Goal: Information Seeking & Learning: Check status

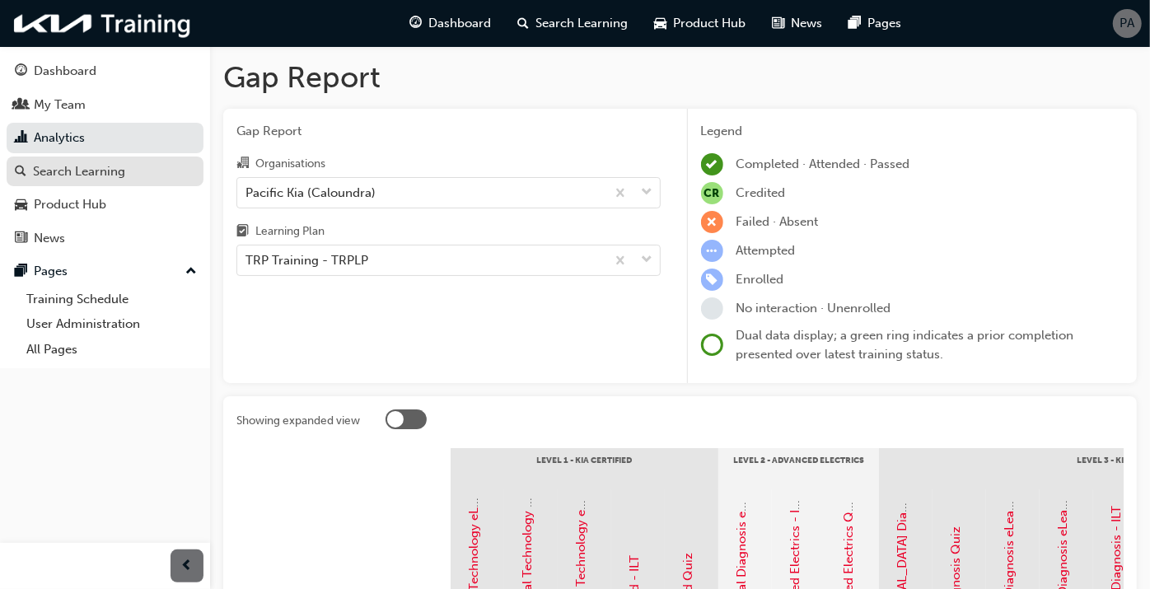
click at [91, 162] on div "Search Learning" at bounding box center [79, 171] width 92 height 19
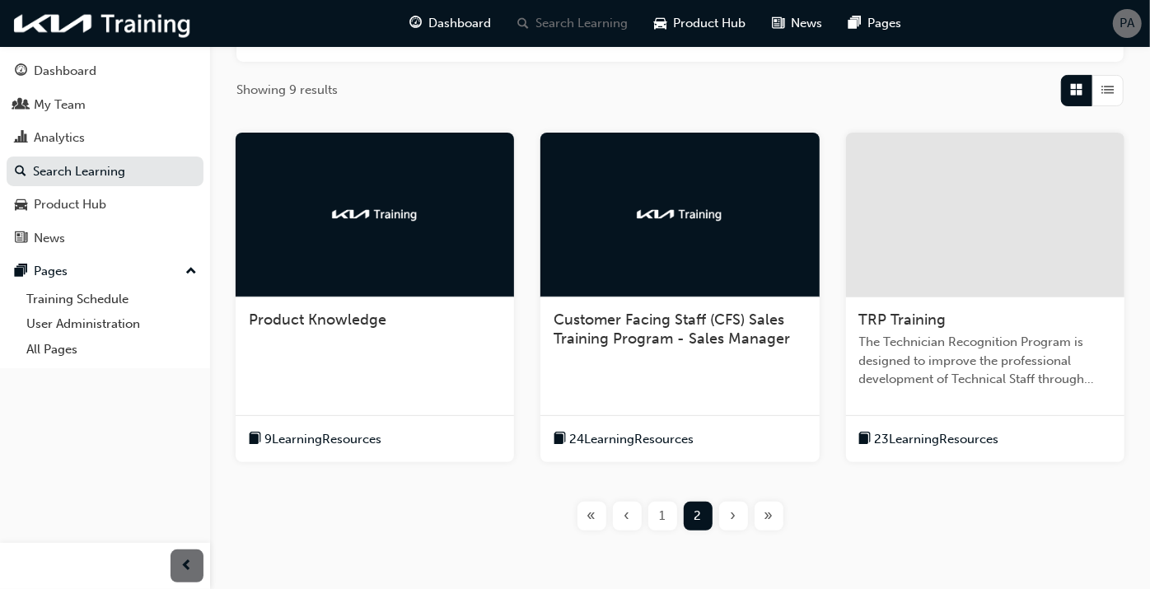
scroll to position [322, 0]
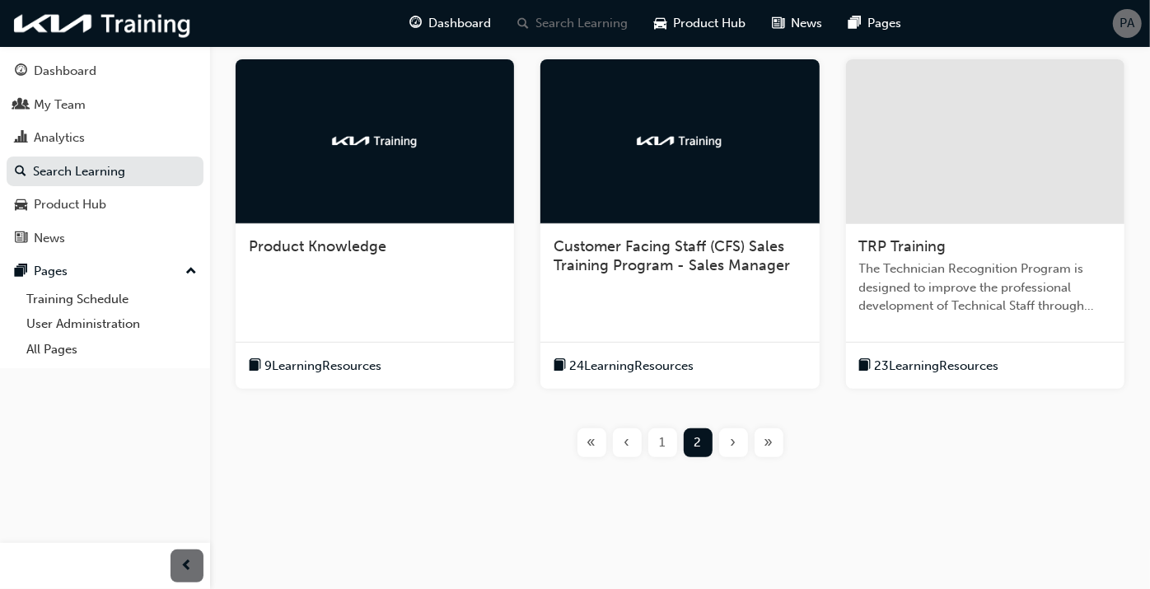
click at [906, 231] on div "TRP Training The Technician Recognition Program is designed to improve the prof…" at bounding box center [985, 283] width 278 height 118
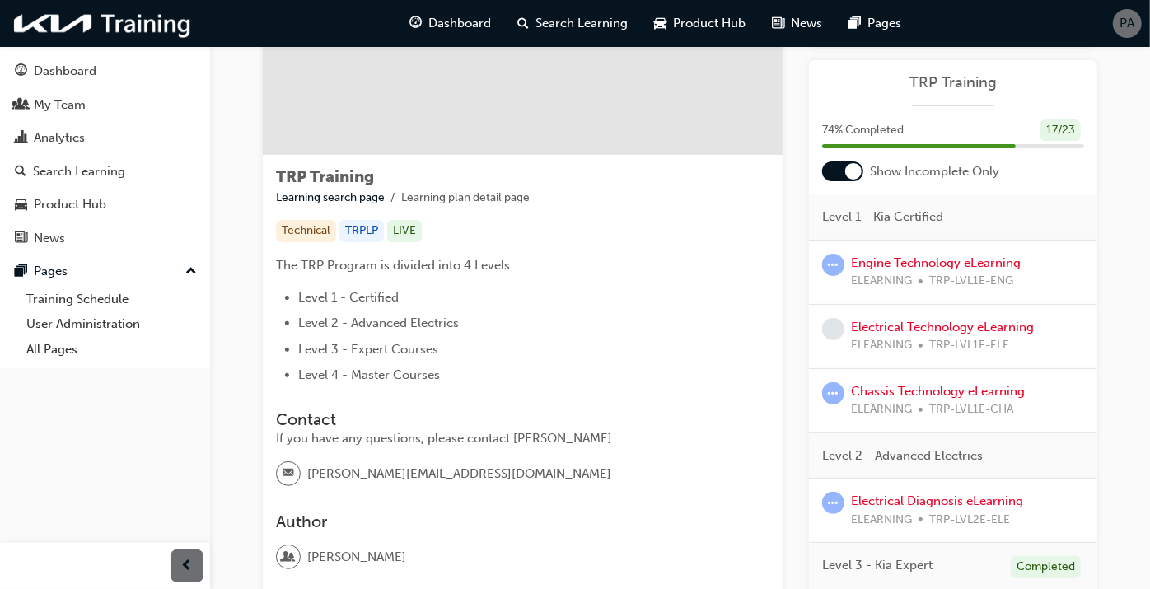
scroll to position [183, 0]
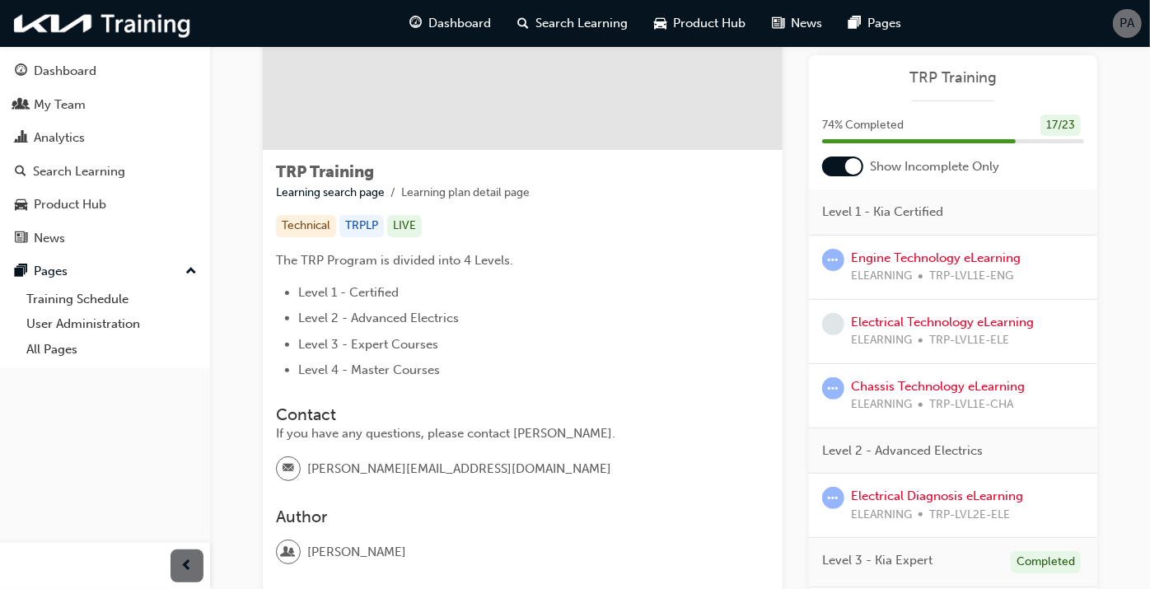
click at [837, 162] on div at bounding box center [842, 166] width 41 height 20
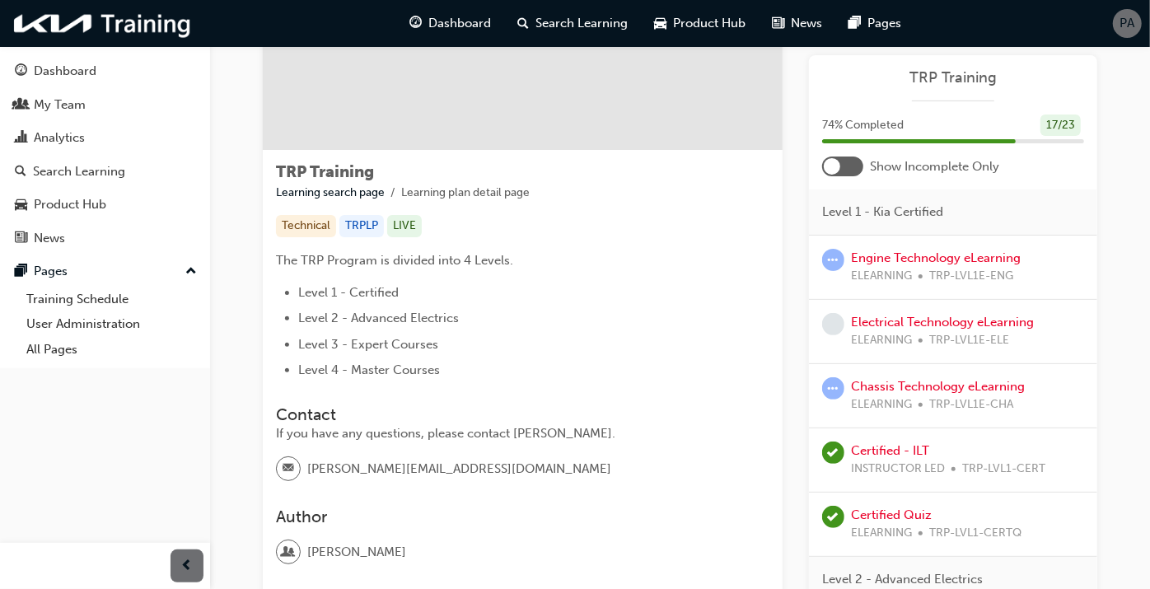
click at [910, 461] on span "INSTRUCTOR LED" at bounding box center [898, 469] width 94 height 19
click at [906, 451] on link "Certified - ILT" at bounding box center [890, 450] width 78 height 15
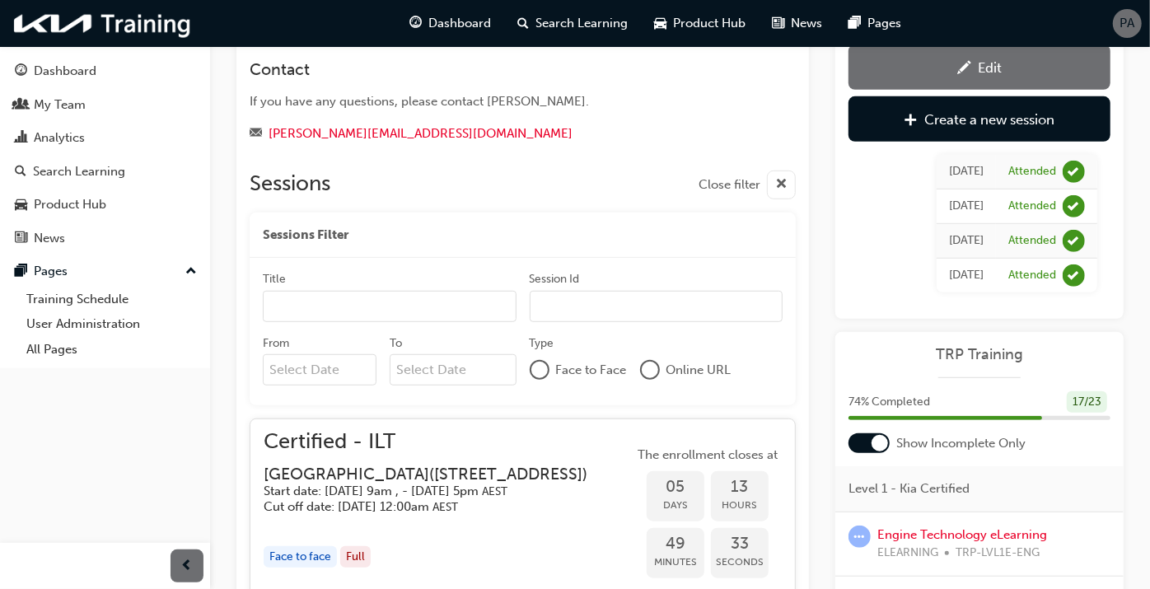
scroll to position [693, 0]
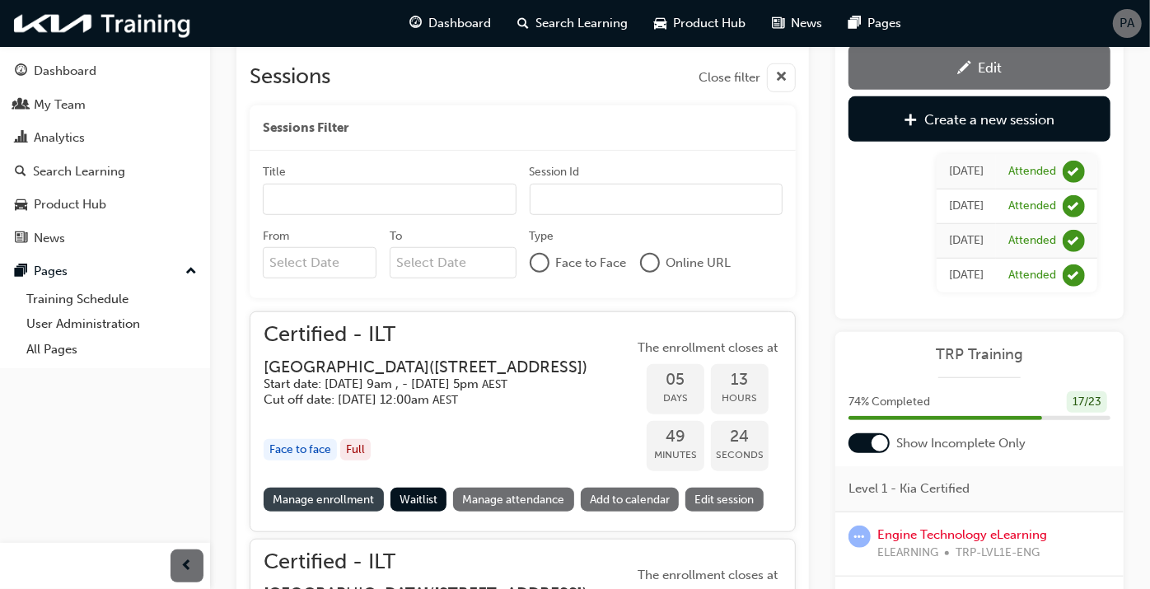
click at [353, 511] on link "Manage enrollment" at bounding box center [324, 500] width 120 height 24
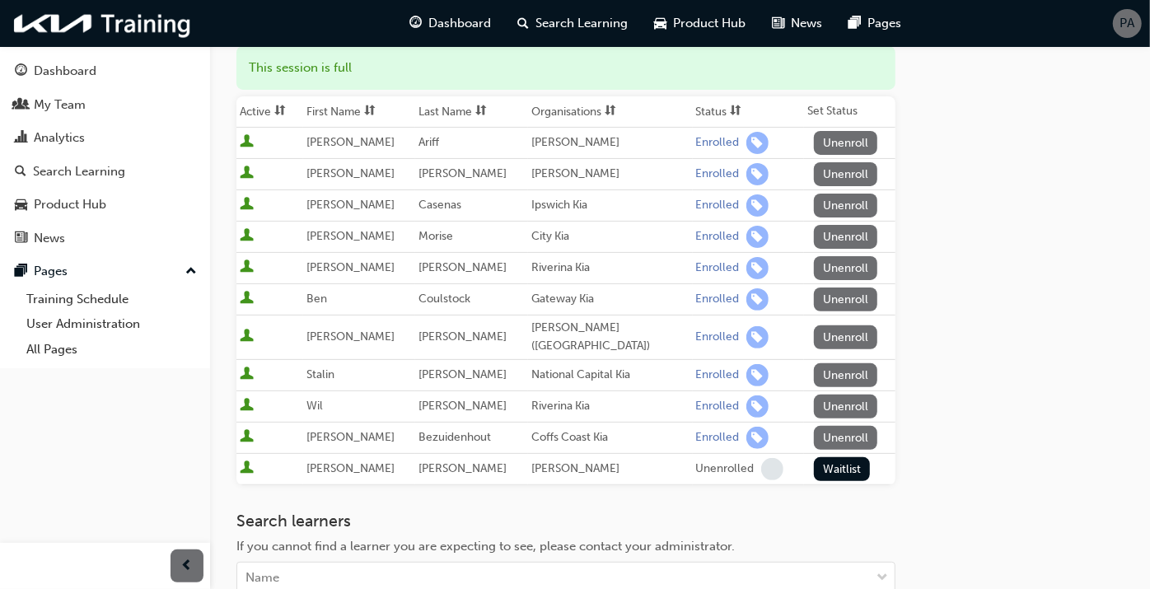
scroll to position [183, 0]
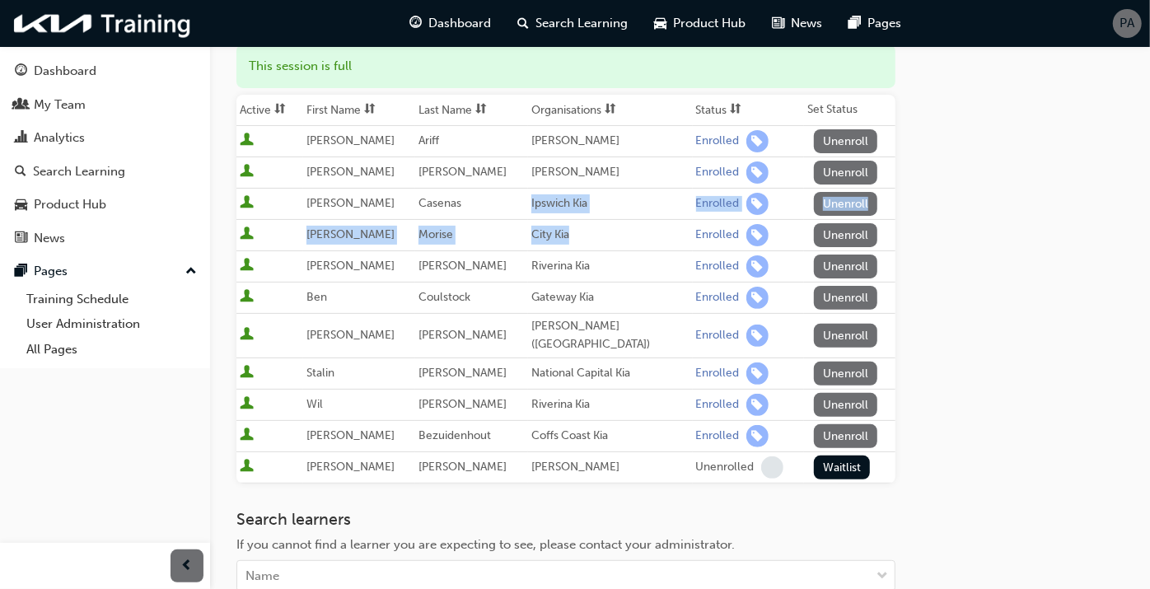
drag, startPoint x: 515, startPoint y: 206, endPoint x: 554, endPoint y: 237, distance: 50.4
click at [554, 237] on tbody "[PERSON_NAME] [PERSON_NAME] Enrolled Unenroll [PERSON_NAME] [PERSON_NAME] Kia E…" at bounding box center [565, 303] width 659 height 357
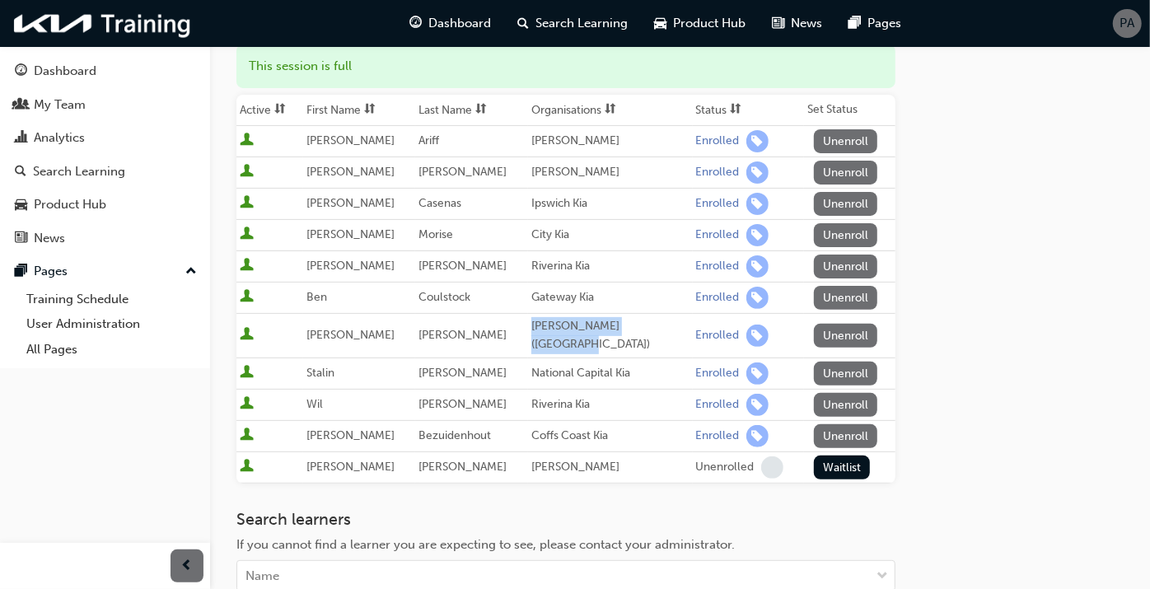
drag, startPoint x: 554, startPoint y: 237, endPoint x: 651, endPoint y: 324, distance: 130.6
click at [651, 324] on td "[PERSON_NAME] ([GEOGRAPHIC_DATA])" at bounding box center [610, 335] width 165 height 44
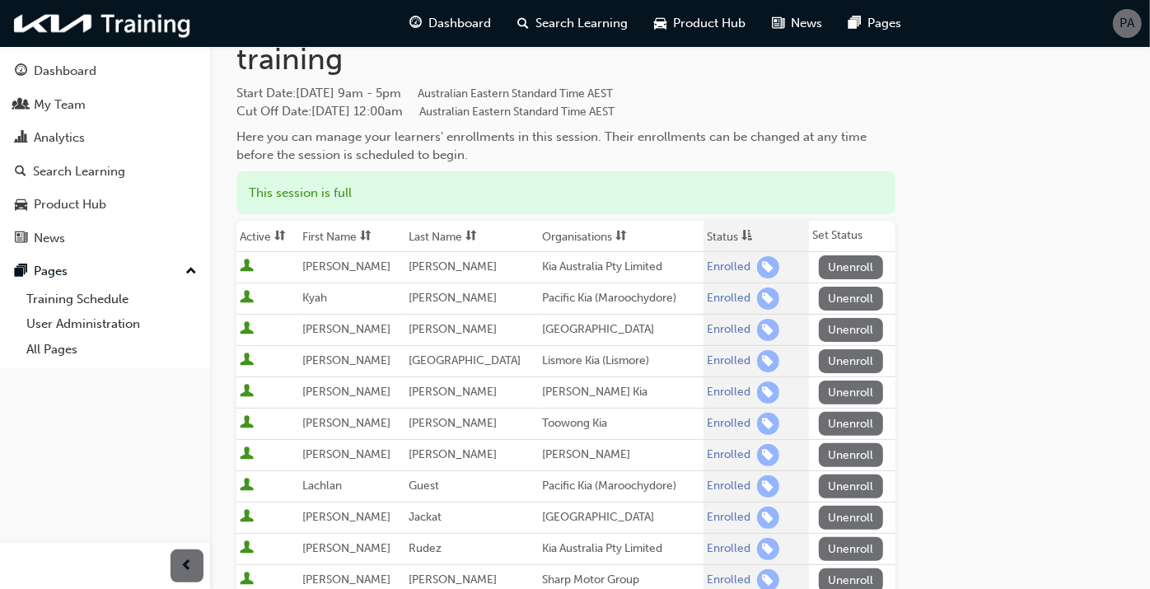
scroll to position [183, 0]
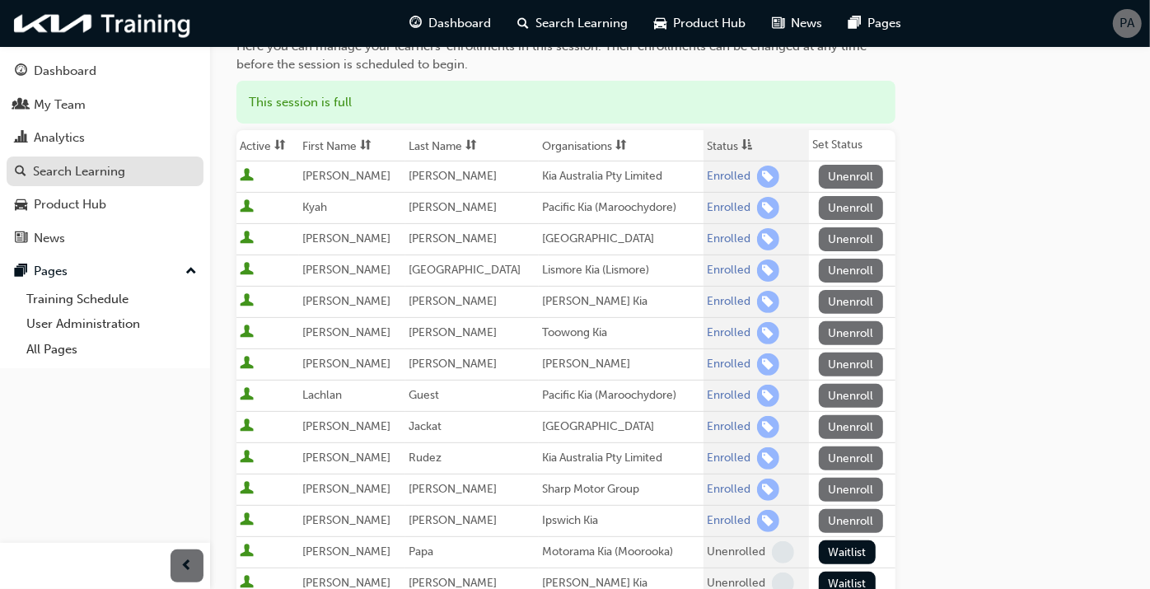
click at [54, 173] on div "Search Learning" at bounding box center [79, 171] width 92 height 19
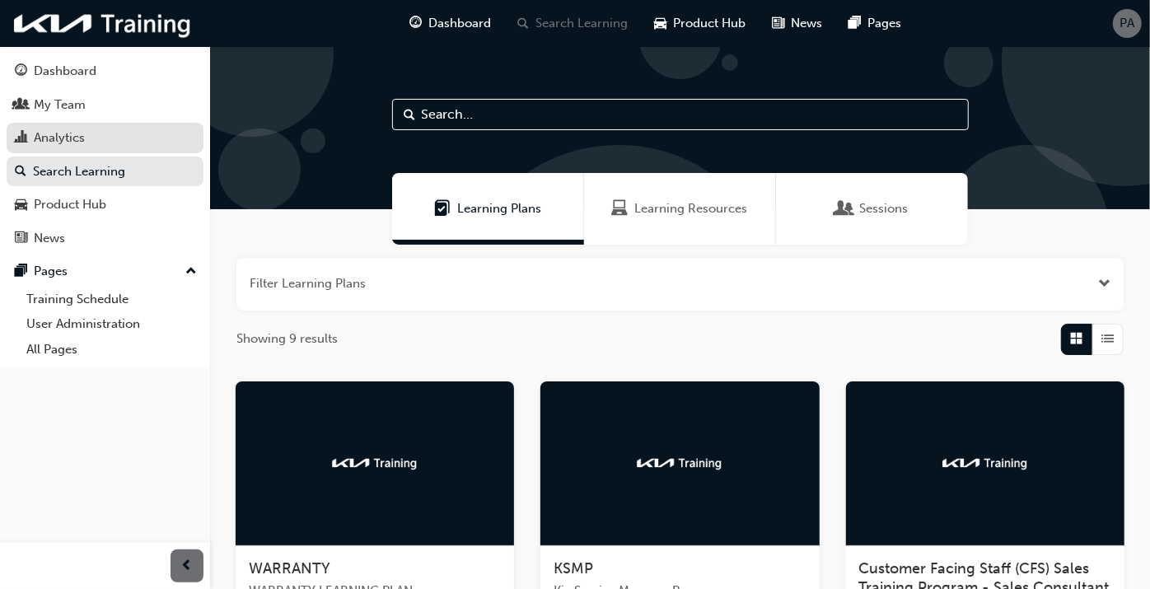
click at [49, 147] on div "Analytics" at bounding box center [105, 138] width 180 height 21
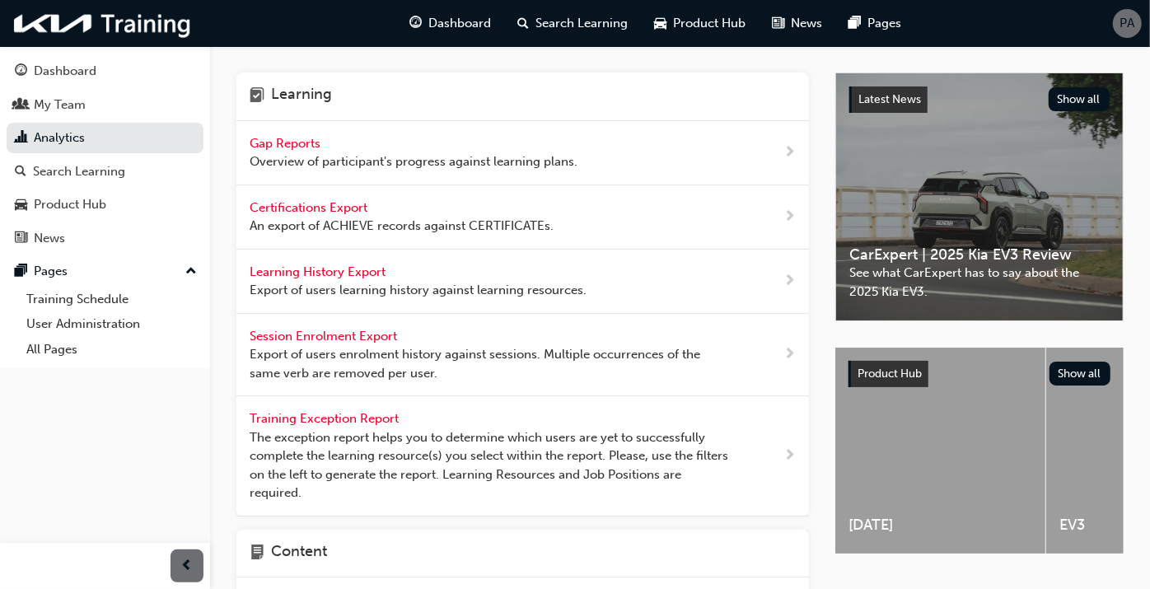
click at [350, 145] on div "Gap Reports Overview of participant's progress against learning plans." at bounding box center [414, 152] width 328 height 37
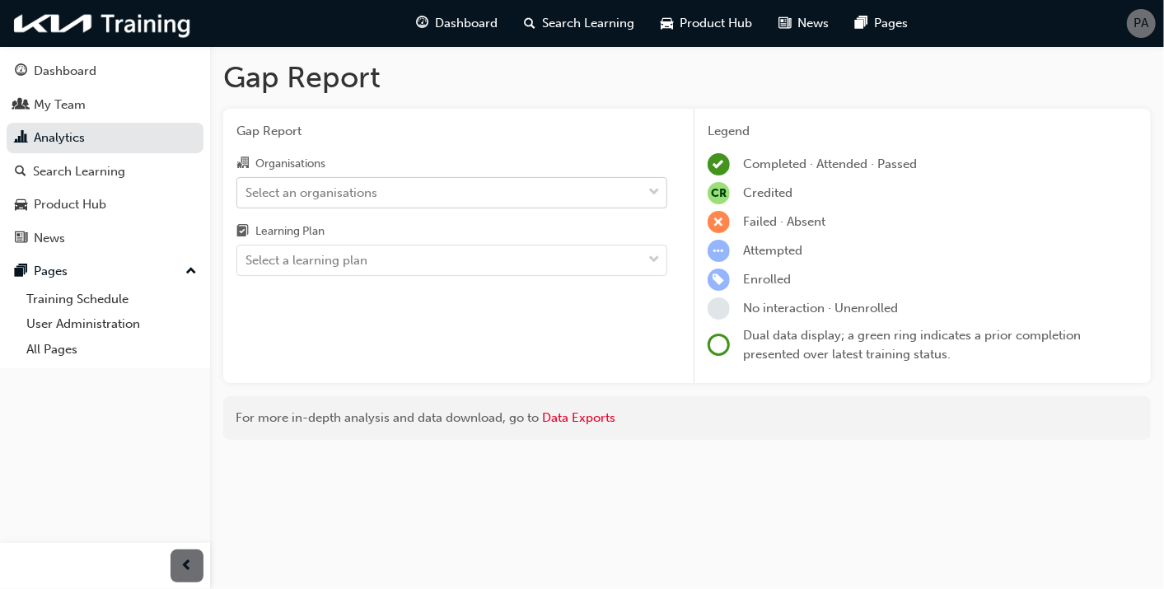
click at [376, 193] on div "Select an organisations" at bounding box center [311, 192] width 132 height 19
click at [247, 193] on input "Organisations Select an organisations" at bounding box center [246, 191] width 2 height 14
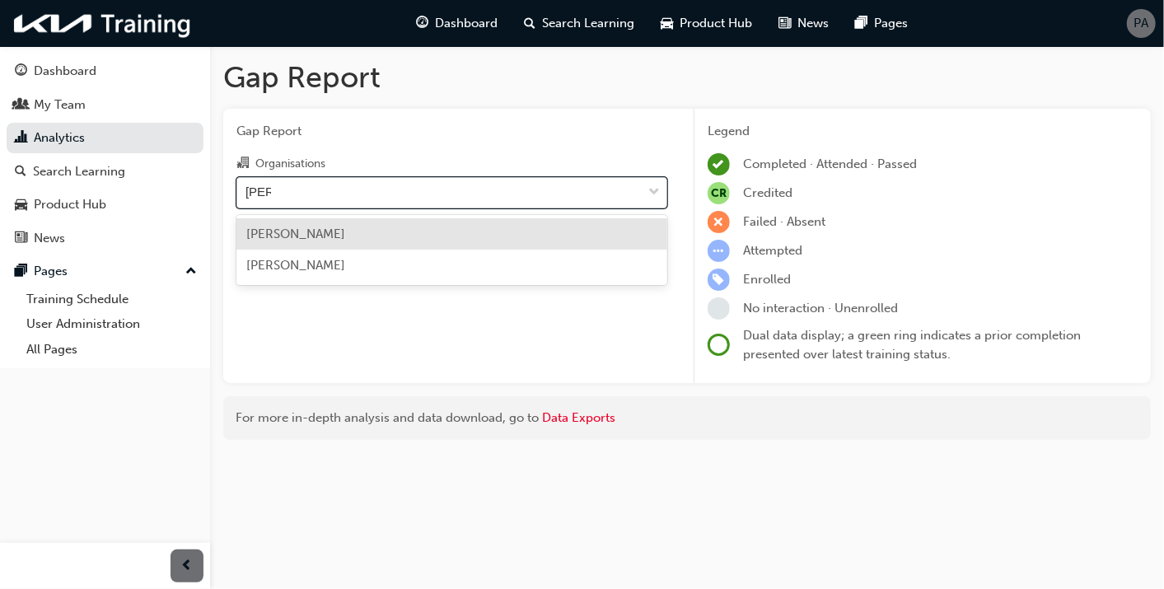
type input "peter"
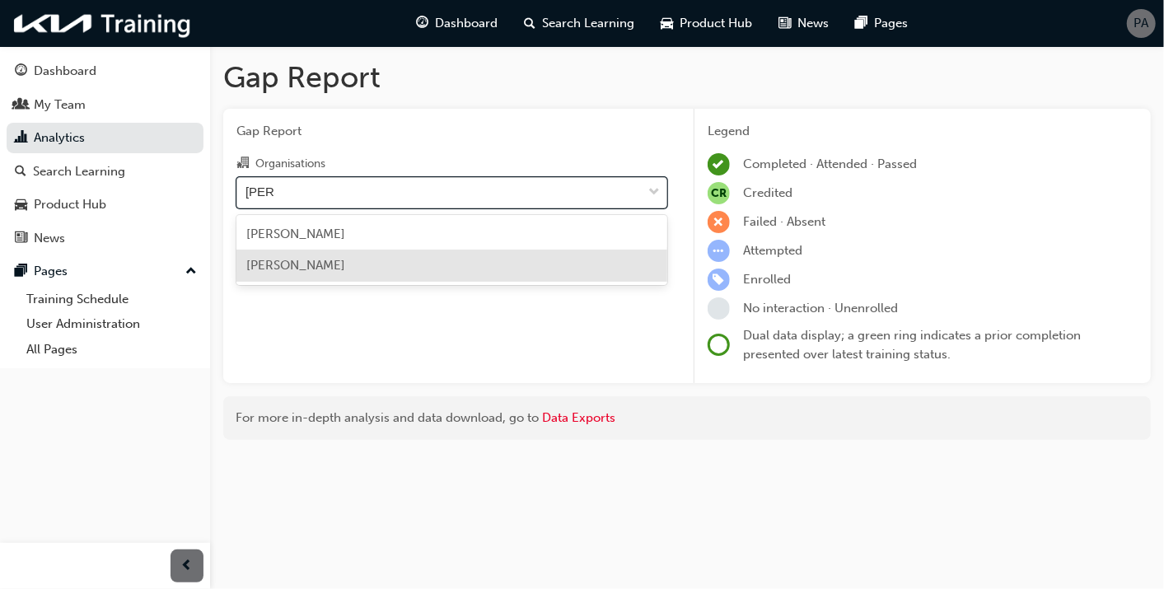
click at [350, 254] on div "[PERSON_NAME]" at bounding box center [451, 266] width 431 height 32
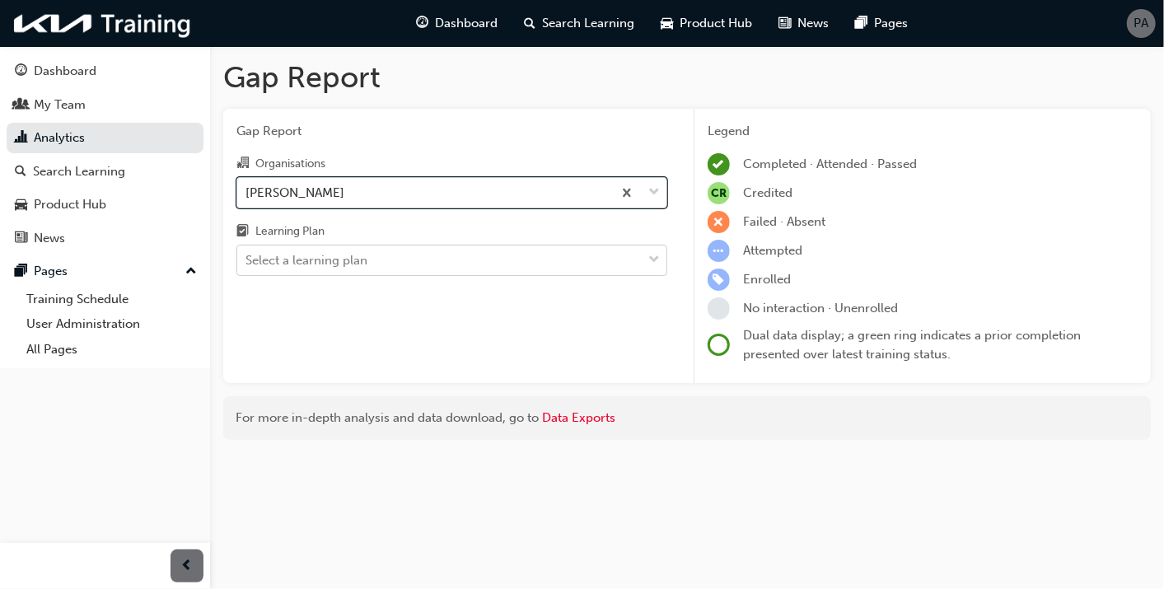
click at [352, 257] on div "Select a learning plan" at bounding box center [306, 260] width 122 height 19
click at [247, 257] on input "Learning Plan Select a learning plan" at bounding box center [246, 260] width 2 height 14
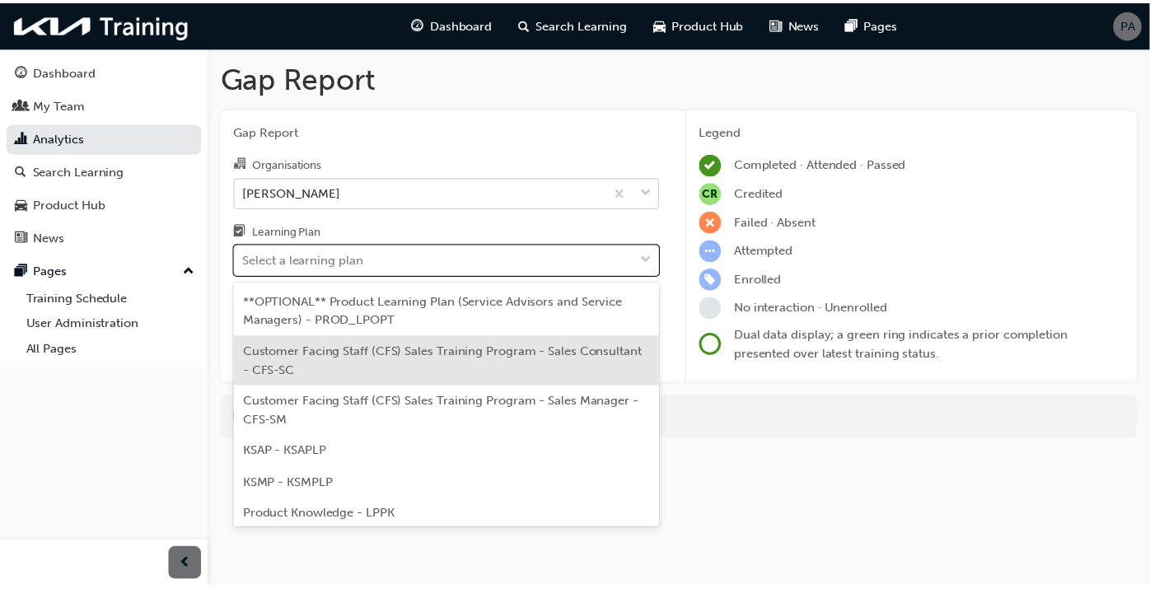
scroll to position [100, 0]
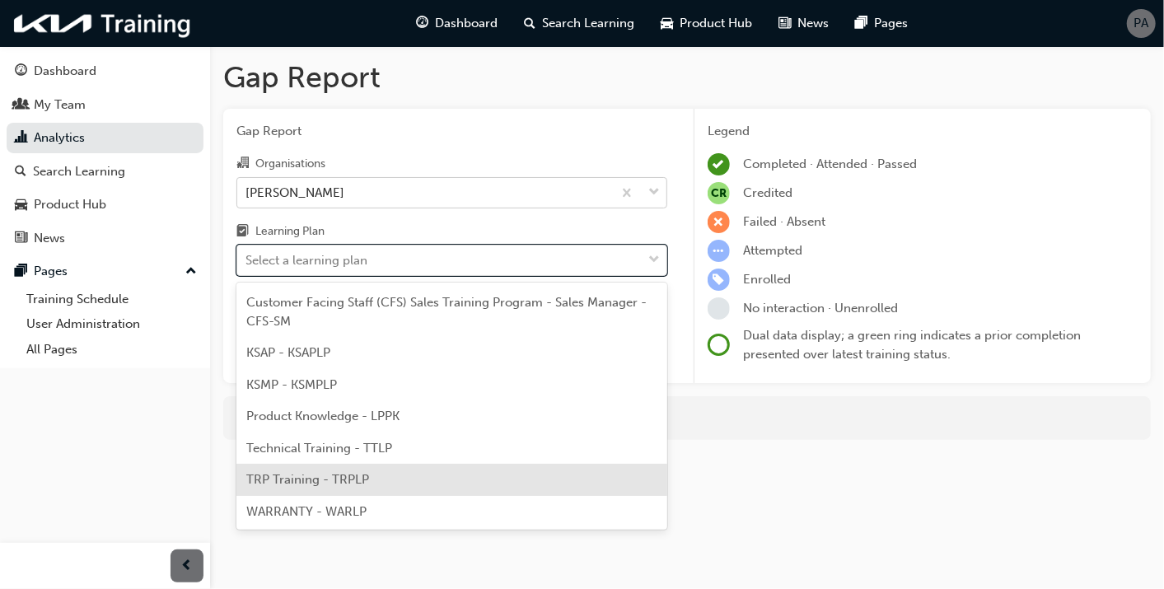
click at [319, 469] on div "TRP Training - TRPLP" at bounding box center [451, 480] width 431 height 32
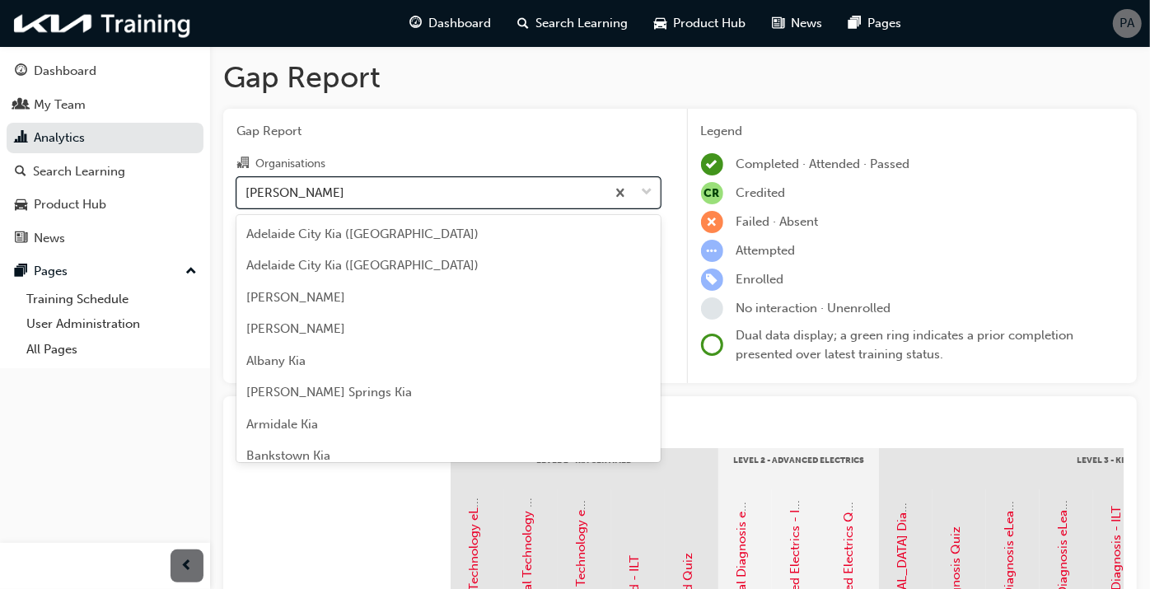
click at [321, 199] on div "[PERSON_NAME]" at bounding box center [294, 192] width 99 height 19
click at [247, 198] on input "Organisations option Peter Warren Kia, selected. option Peter Warren Kia focuse…" at bounding box center [246, 191] width 2 height 14
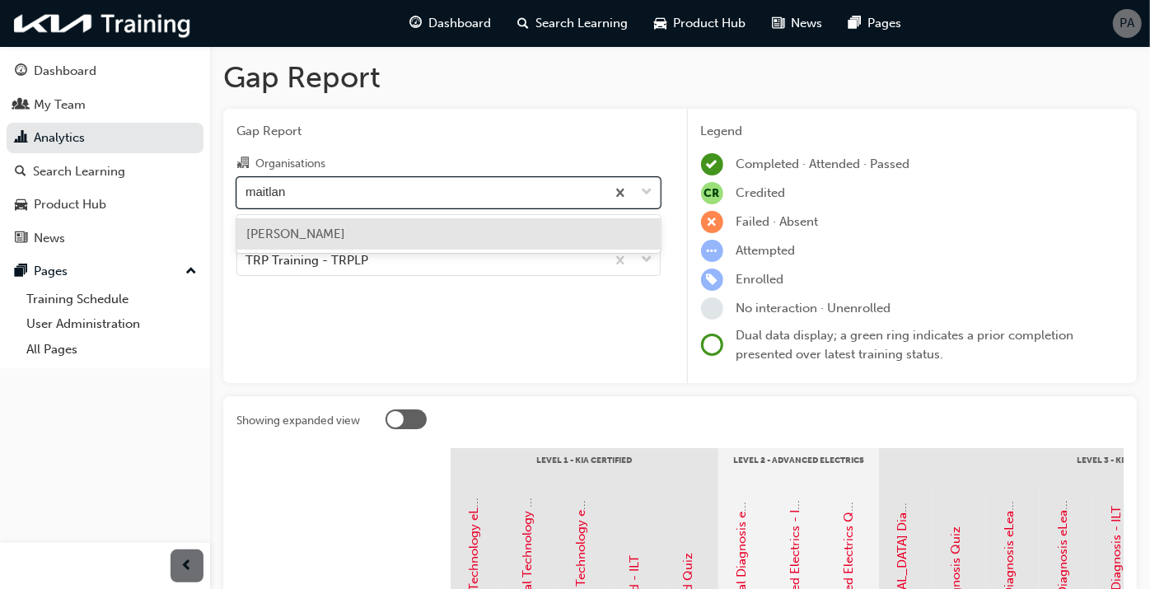
type input "maitland"
click at [329, 247] on div "[PERSON_NAME]" at bounding box center [448, 234] width 424 height 32
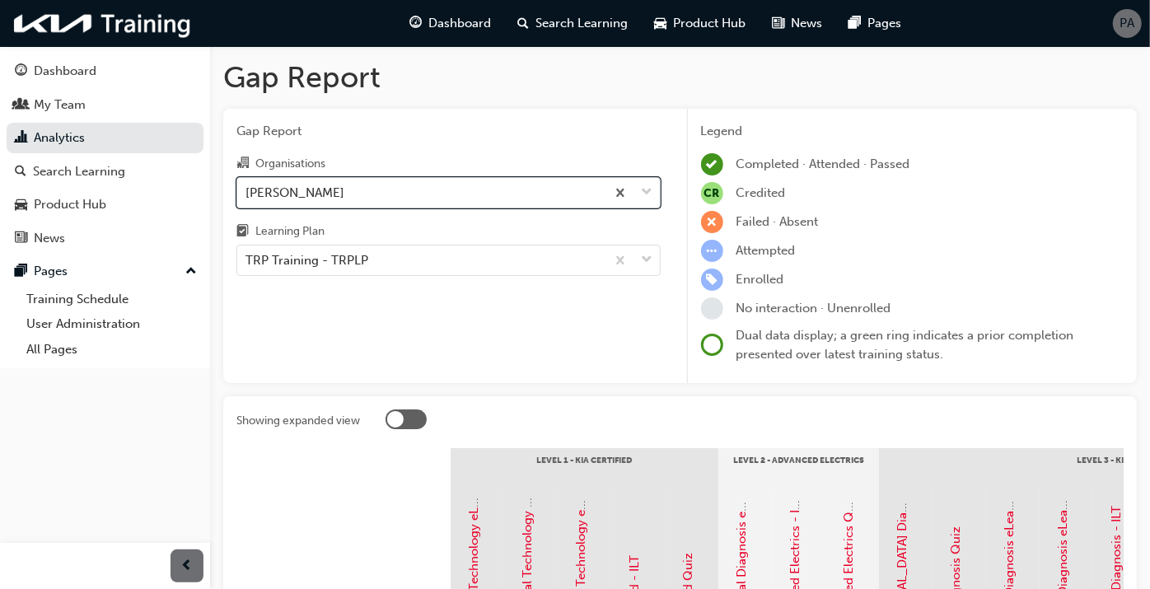
click at [335, 192] on div "[PERSON_NAME]" at bounding box center [421, 192] width 368 height 29
click at [247, 192] on input "Organisations option Maitland Kia, selected. 0 results available. Select is foc…" at bounding box center [246, 191] width 2 height 14
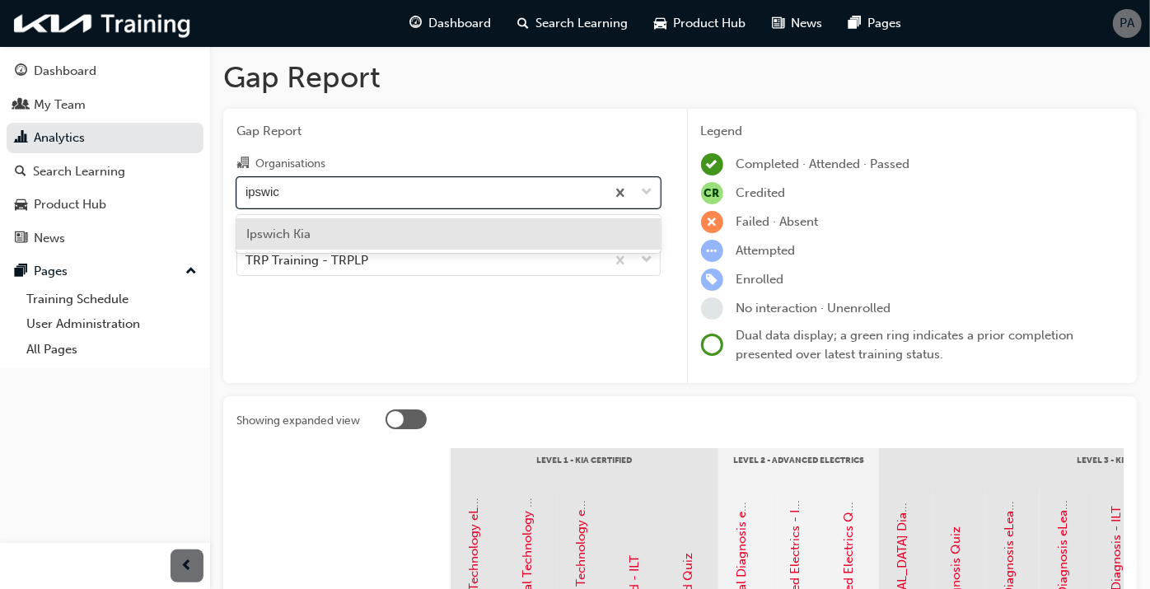
type input "ipswich"
click at [331, 236] on div "Ipswich Kia" at bounding box center [448, 234] width 424 height 32
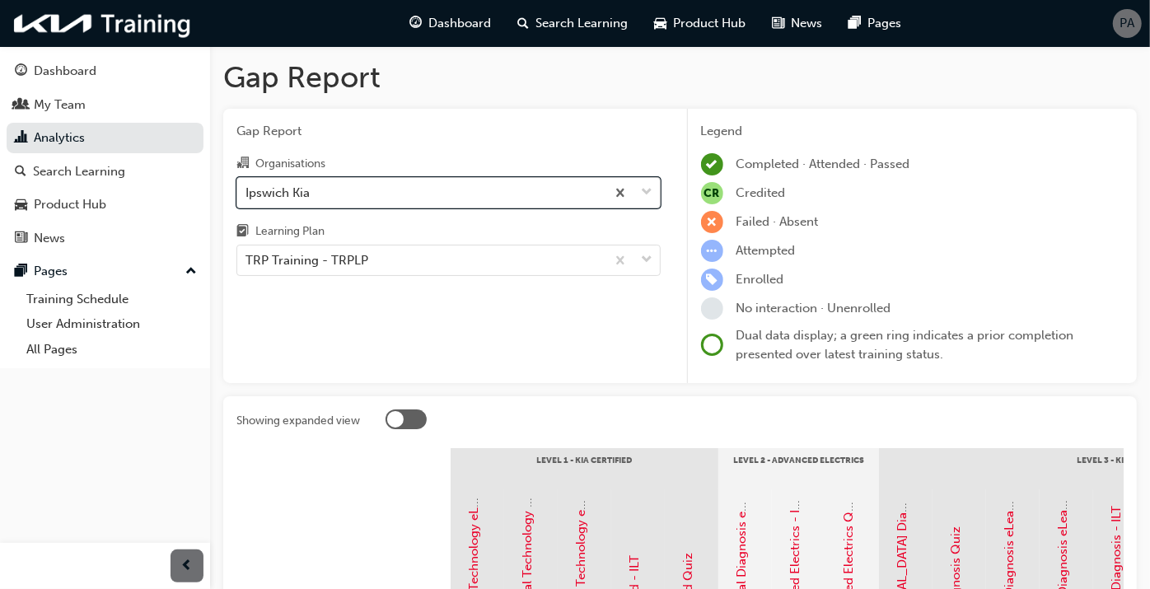
click at [341, 193] on div "Ipswich Kia" at bounding box center [421, 192] width 368 height 29
click at [247, 193] on input "Organisations option Ipswich Kia, selected. 0 results available. Select is focu…" at bounding box center [246, 191] width 2 height 14
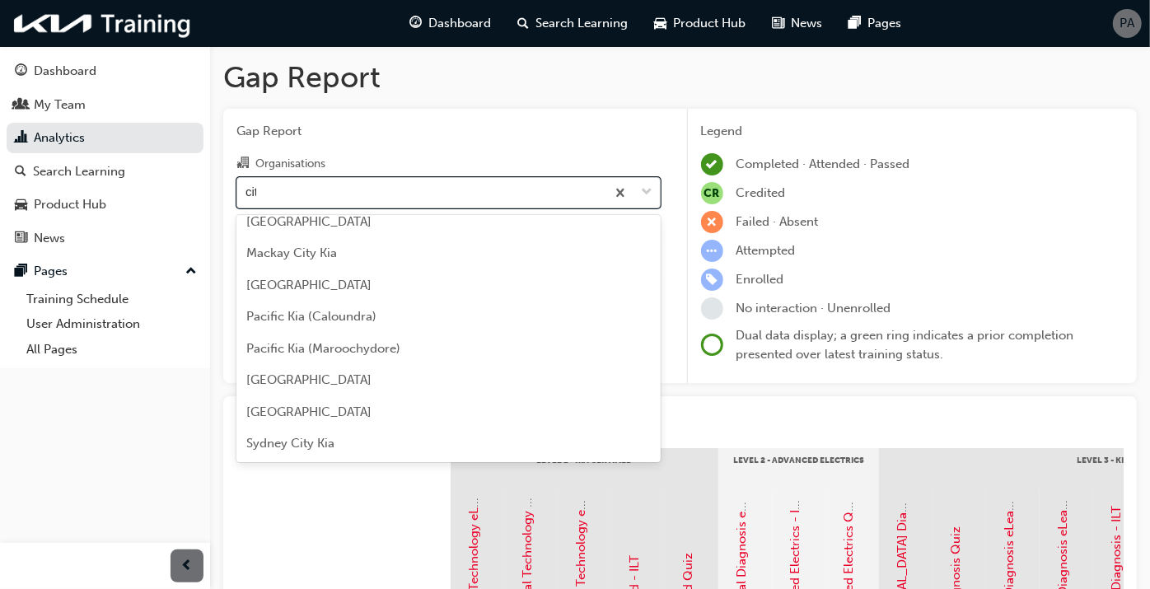
scroll to position [76, 0]
type input "city"
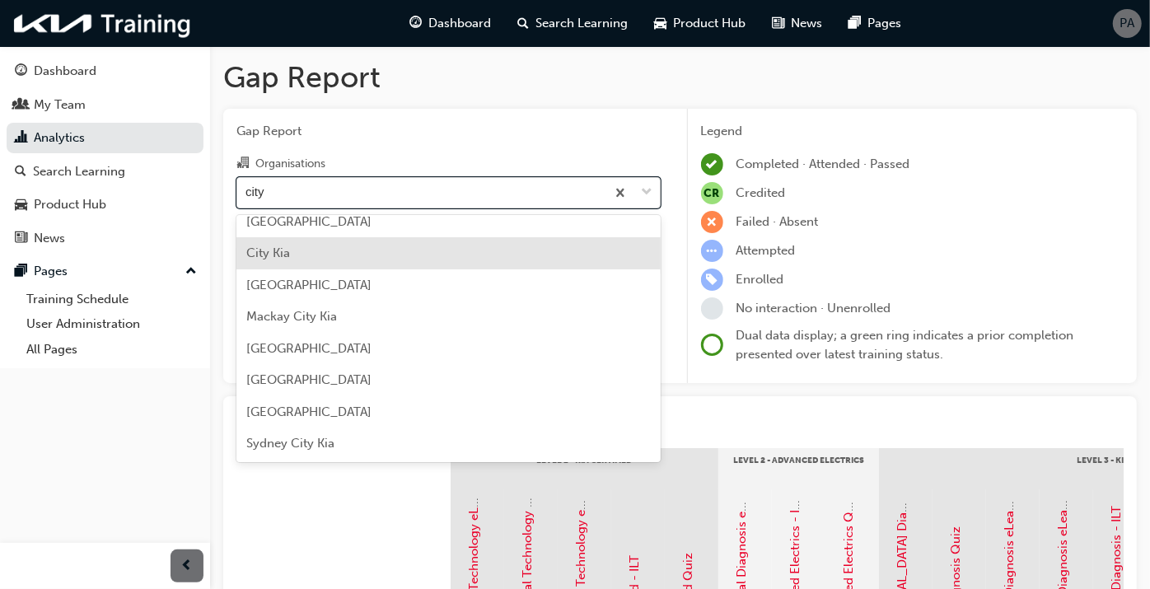
click at [335, 241] on div "City Kia" at bounding box center [448, 253] width 424 height 32
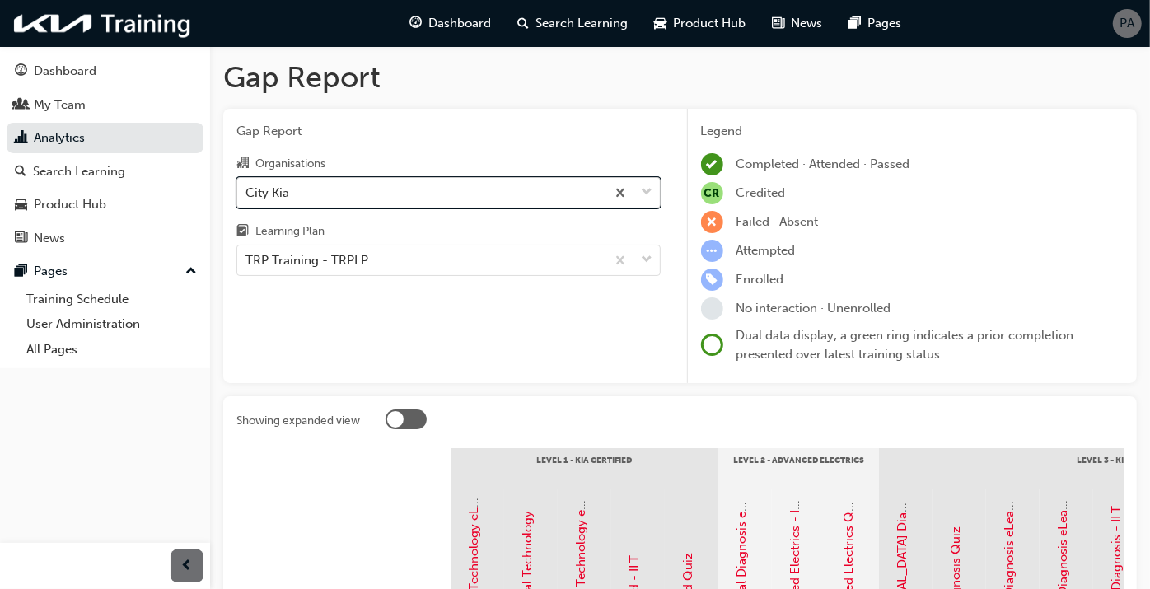
click at [316, 194] on div "City Kia" at bounding box center [421, 192] width 368 height 29
click at [247, 194] on input "Organisations option City Kia, selected. 0 results available. Select is focused…" at bounding box center [246, 191] width 2 height 14
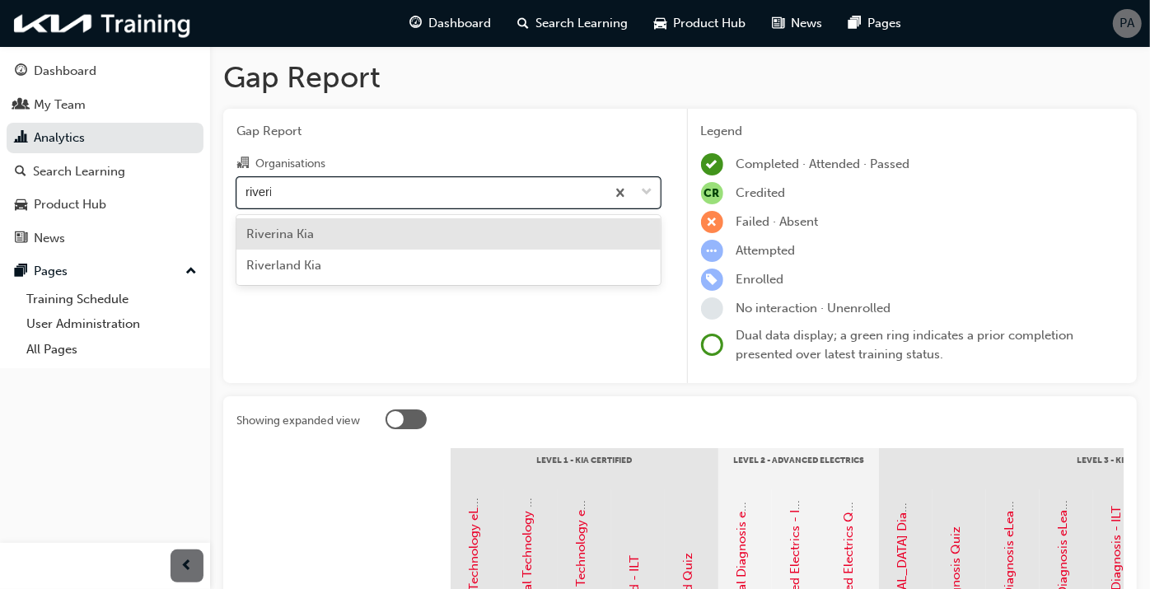
type input "riverin"
click at [282, 229] on span "Riverina Kia" at bounding box center [280, 233] width 68 height 15
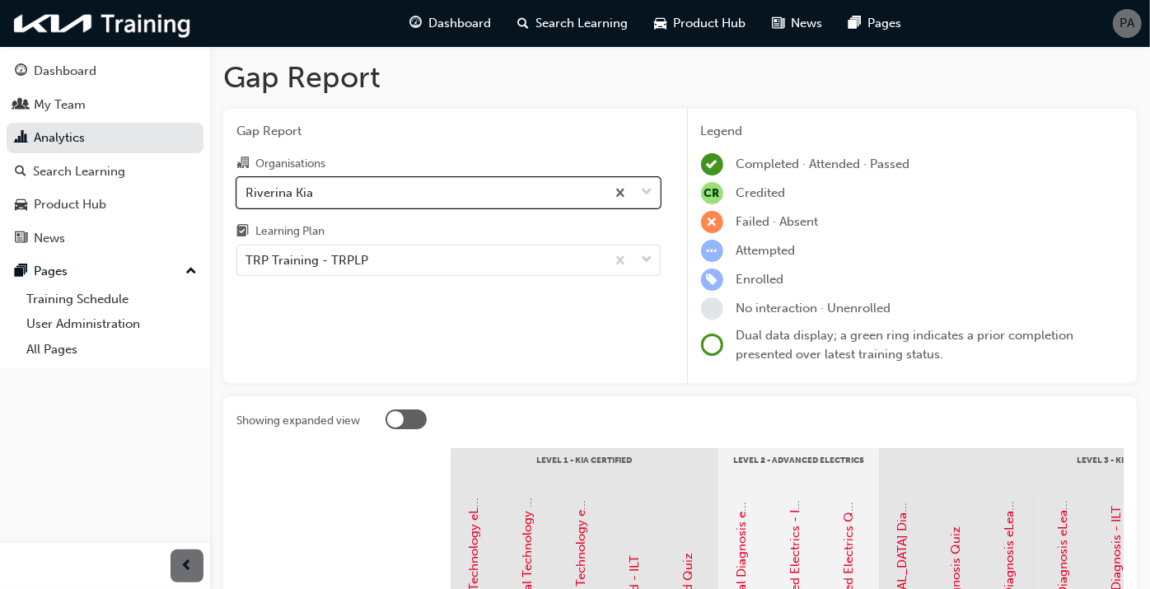
click at [320, 183] on div "Riverina Kia" at bounding box center [421, 192] width 368 height 29
click at [247, 184] on input "Organisations option Riverina Kia, selected. 0 results available. Select is foc…" at bounding box center [246, 191] width 2 height 14
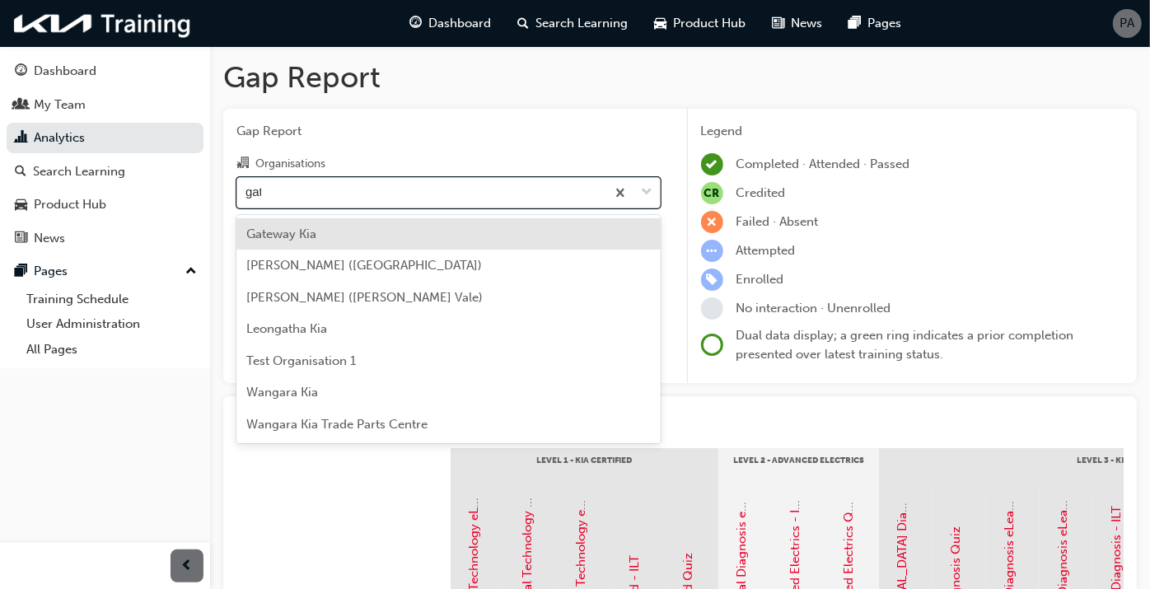
type input "gate"
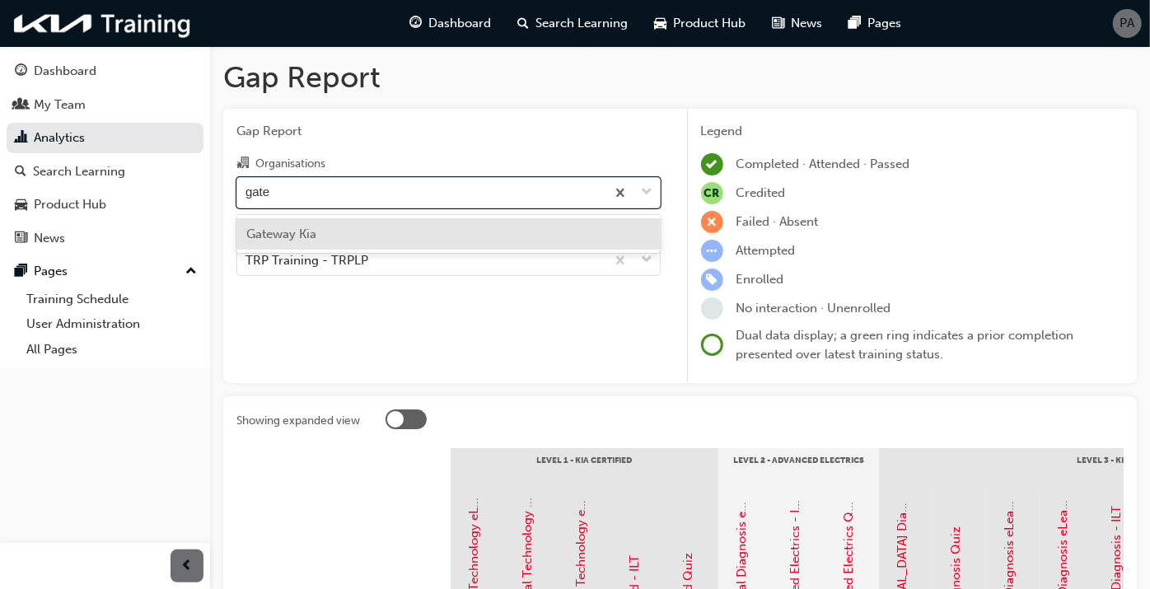
click at [329, 221] on div "Gateway Kia" at bounding box center [448, 234] width 424 height 32
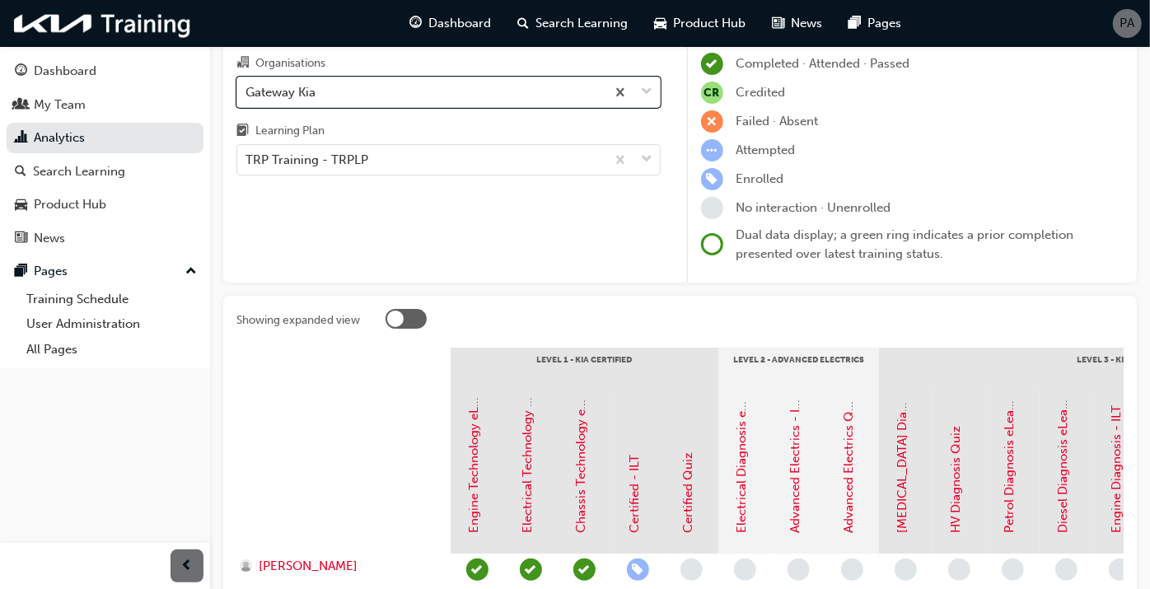
scroll to position [58, 0]
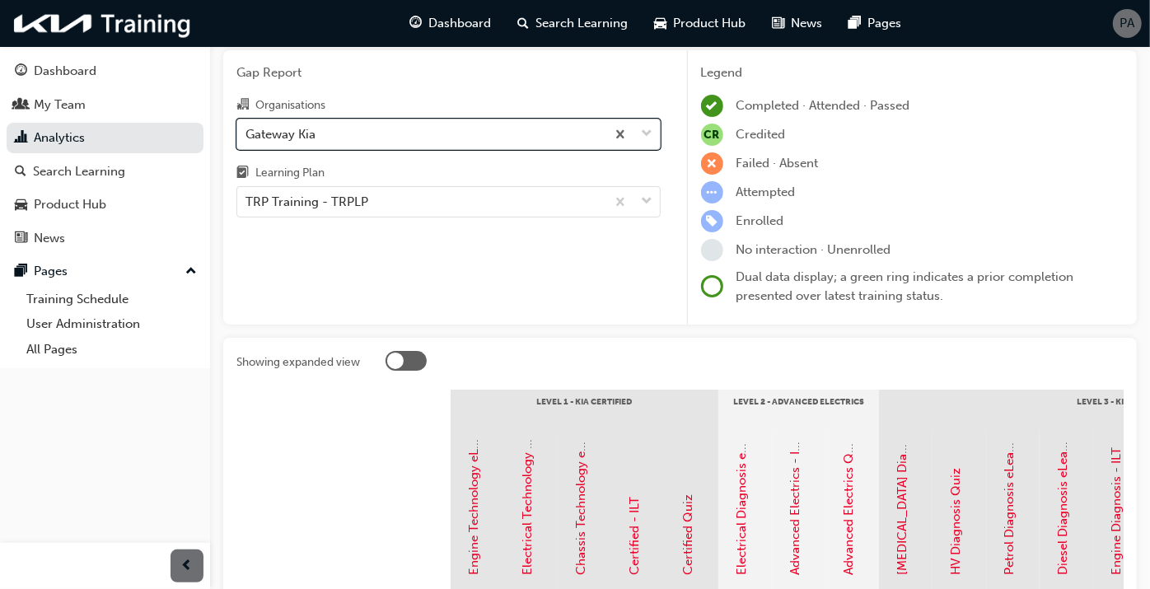
click at [328, 135] on div "Gateway Kia" at bounding box center [421, 133] width 368 height 29
click at [247, 135] on input "Organisations option Gateway Kia, selected. 0 results available. Select is focu…" at bounding box center [246, 133] width 2 height 14
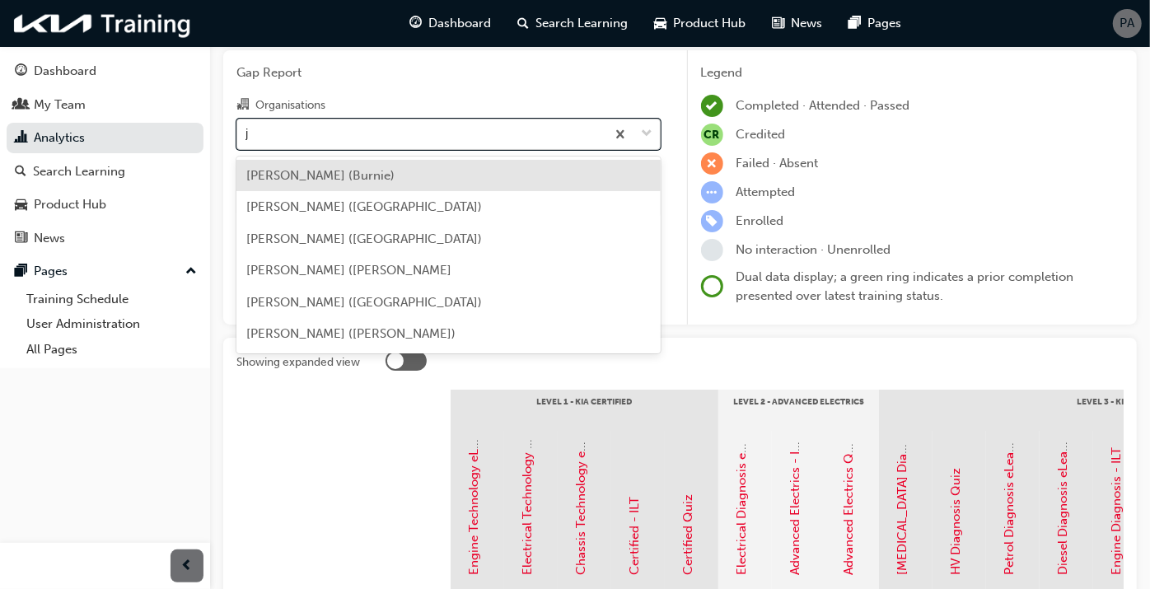
scroll to position [0, 0]
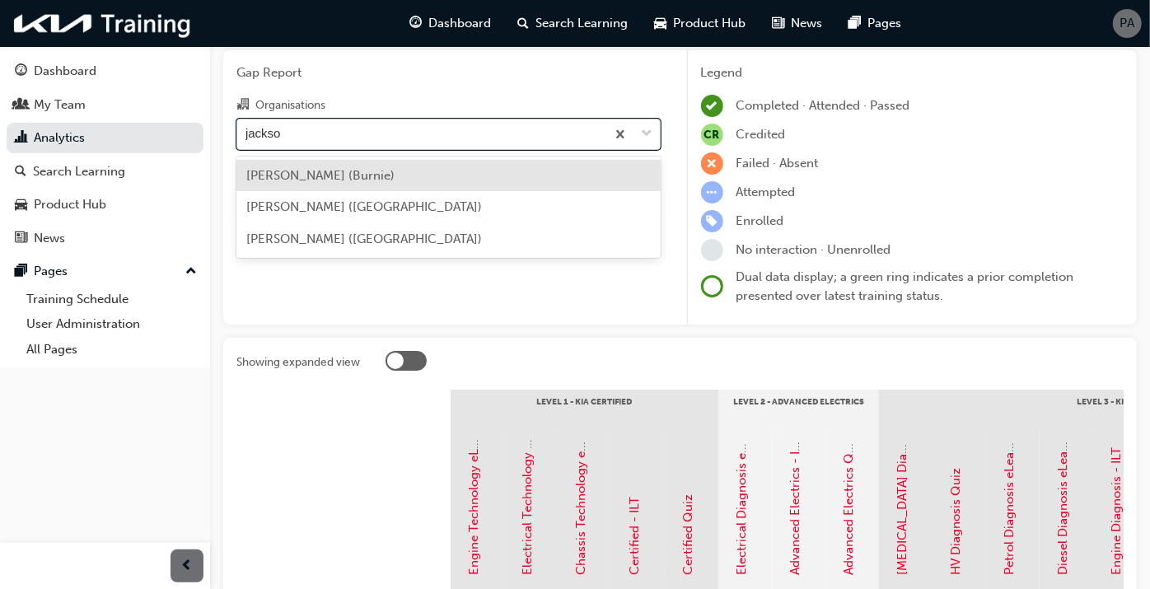
type input "jackson"
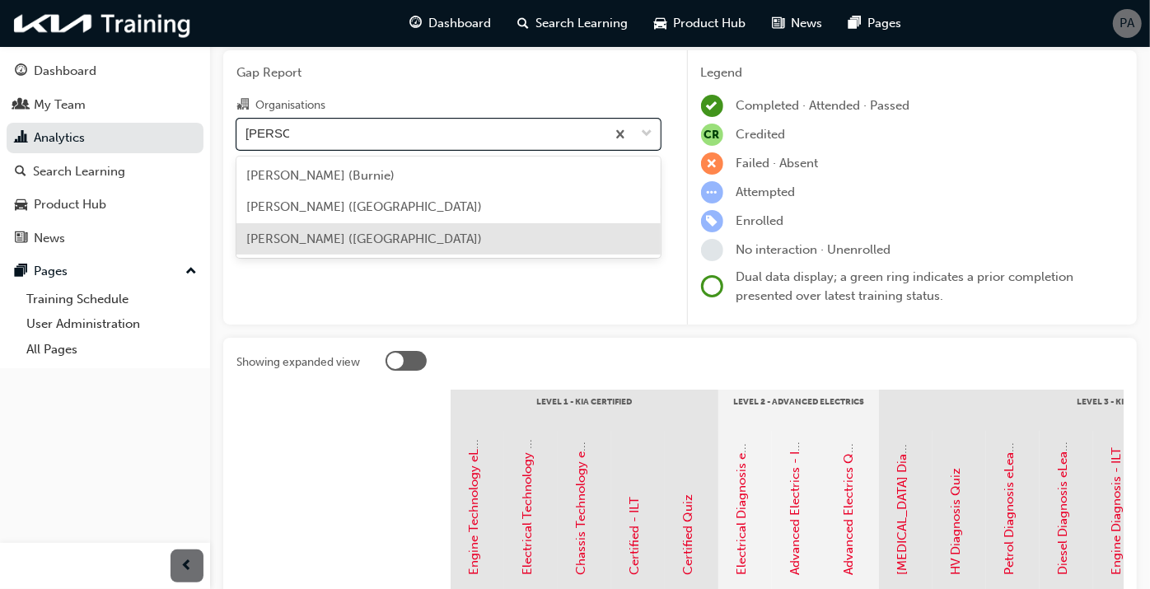
click at [352, 243] on span "[PERSON_NAME] ([GEOGRAPHIC_DATA])" at bounding box center [364, 238] width 236 height 15
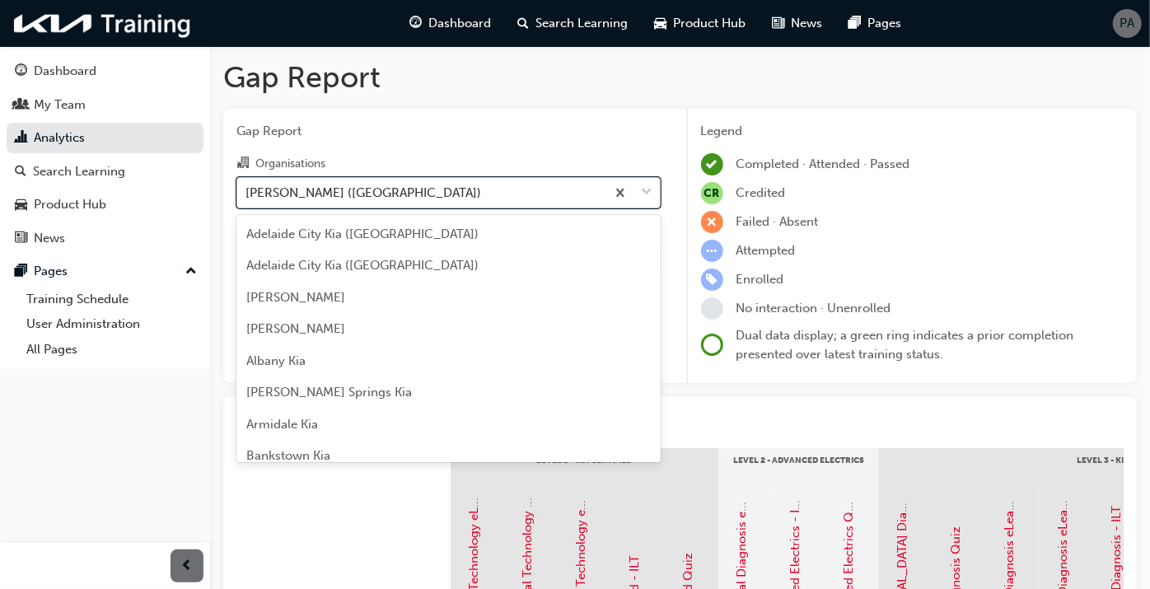
click at [371, 188] on div "[PERSON_NAME] ([GEOGRAPHIC_DATA])" at bounding box center [363, 192] width 236 height 19
click at [247, 188] on input "Organisations option Jackson Kia (Launceston), selected. option Jackson Kia (La…" at bounding box center [246, 191] width 2 height 14
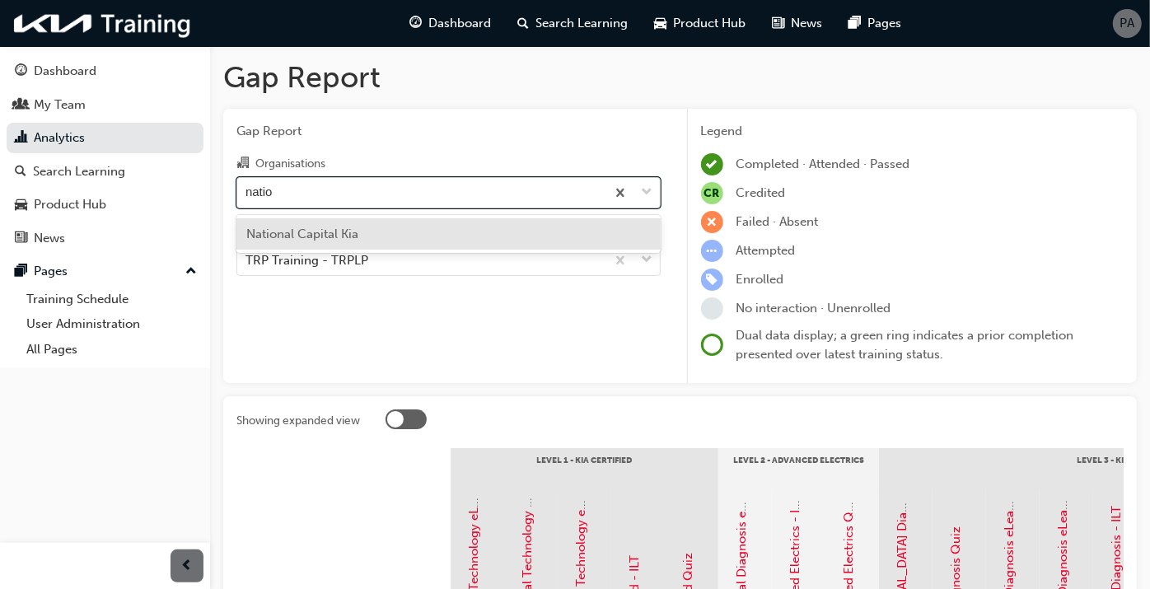
type input "nation"
click at [381, 228] on div "National Capital Kia" at bounding box center [448, 234] width 424 height 32
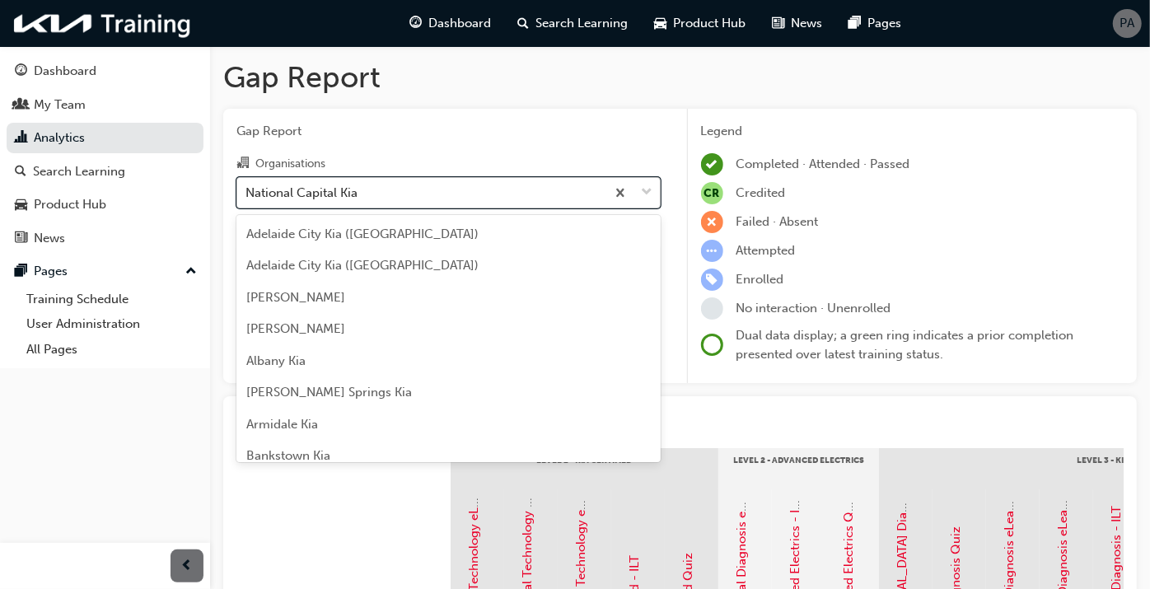
click at [371, 187] on div "National Capital Kia" at bounding box center [421, 192] width 368 height 29
click at [247, 187] on input "Organisations option National Capital Kia, selected. option National Capital Ki…" at bounding box center [246, 191] width 2 height 14
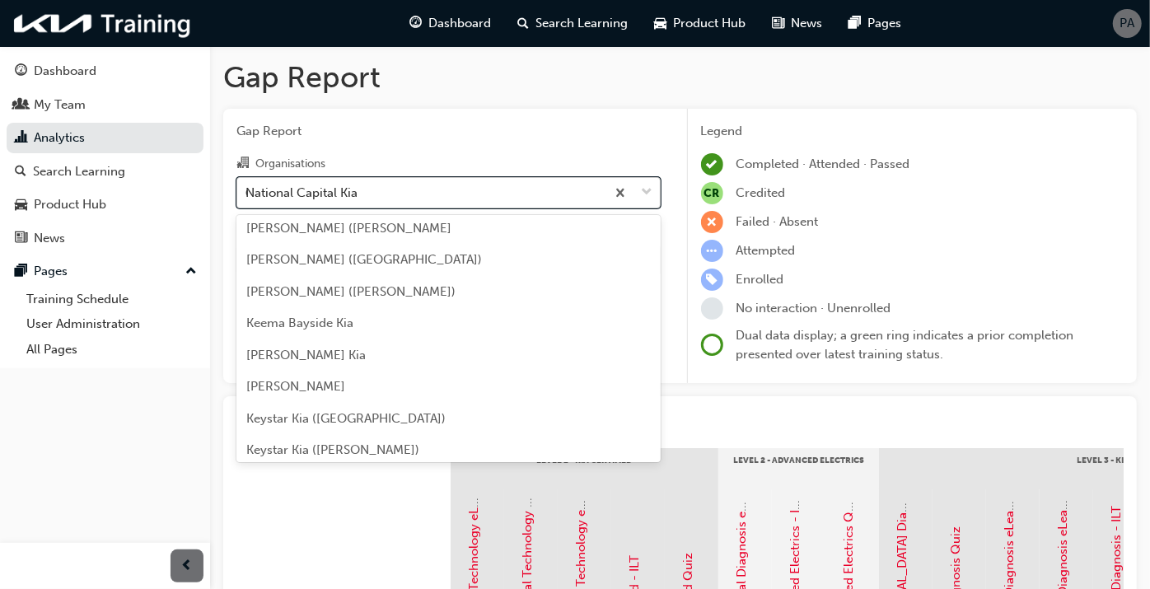
type input "co"
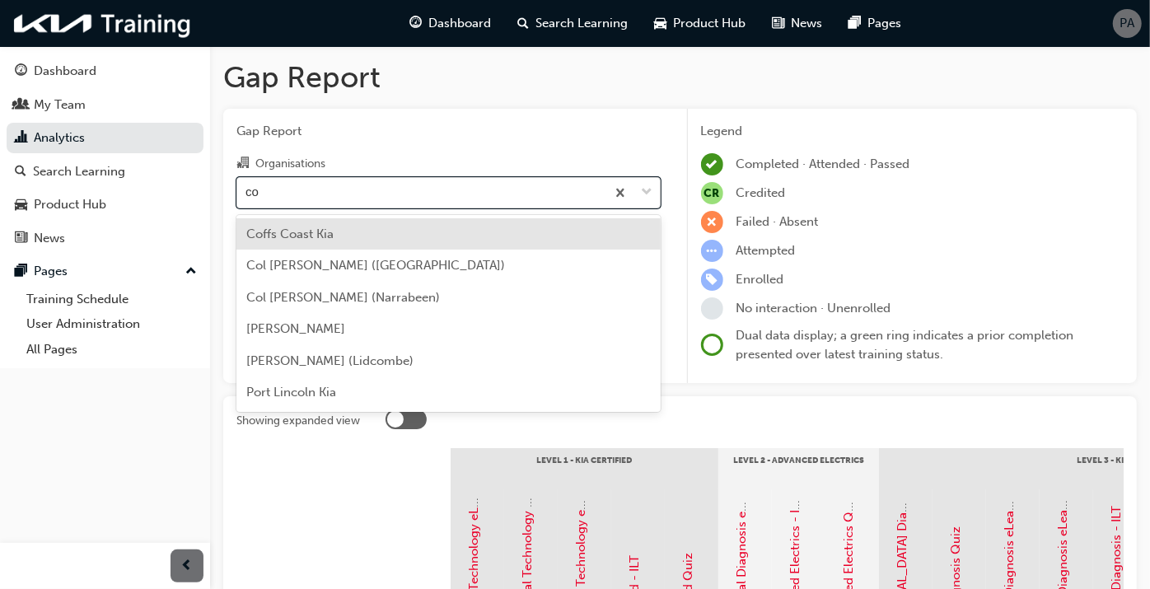
click at [353, 241] on div "Coffs Coast Kia" at bounding box center [448, 234] width 424 height 32
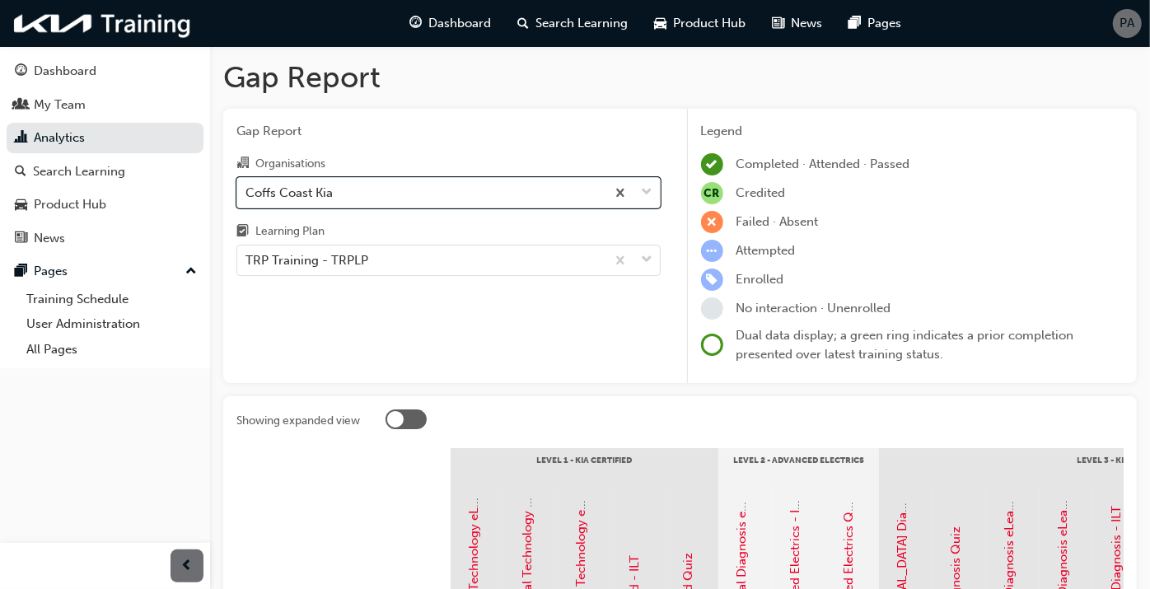
scroll to position [274, 0]
